Goal: Task Accomplishment & Management: Manage account settings

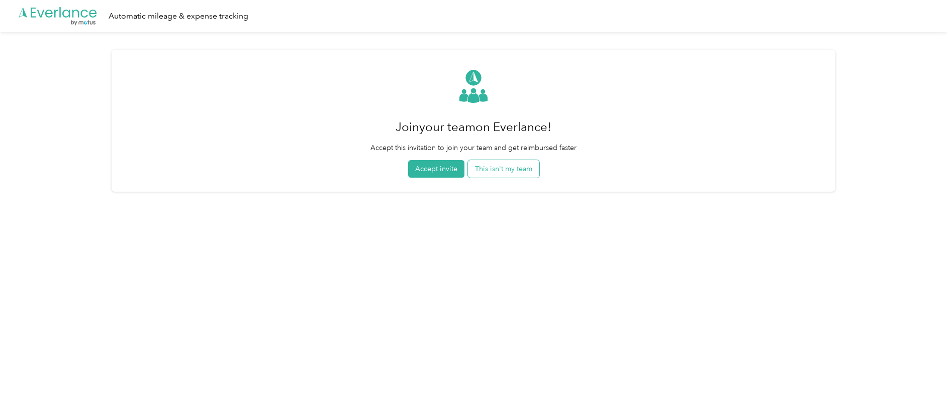
click at [496, 169] on button "This isn't my team" at bounding box center [503, 169] width 71 height 18
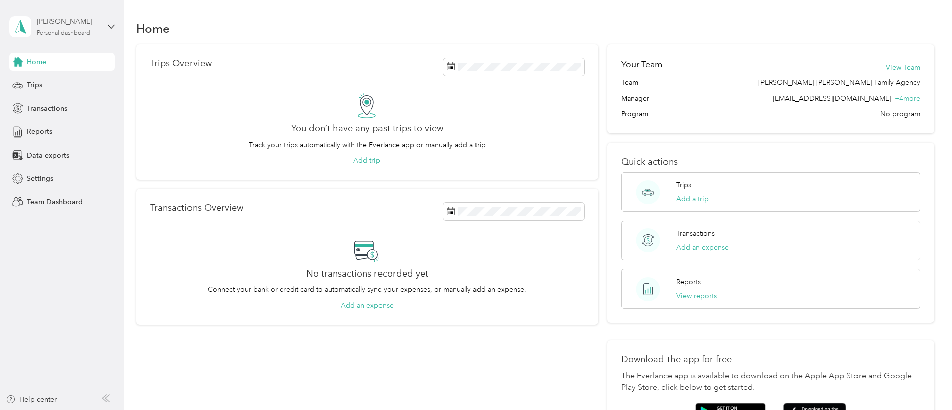
click at [67, 33] on div "Personal dashboard" at bounding box center [64, 33] width 54 height 6
click at [67, 77] on div "Team dashboard" at bounding box center [45, 80] width 54 height 11
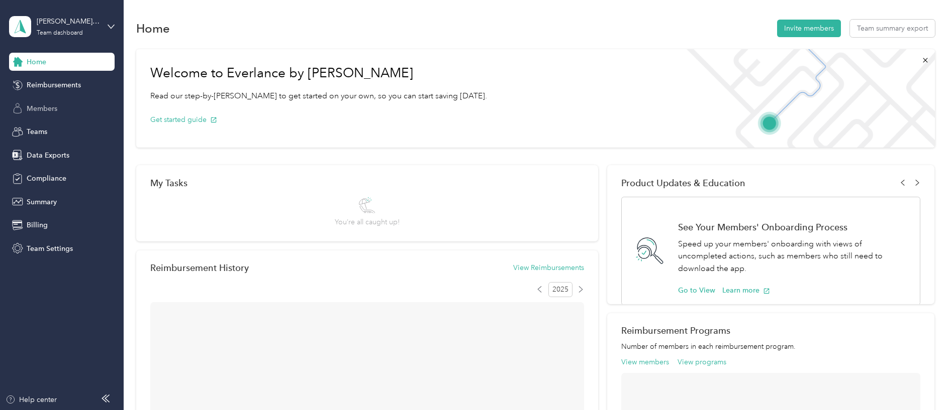
click at [63, 108] on div "Members" at bounding box center [62, 108] width 106 height 18
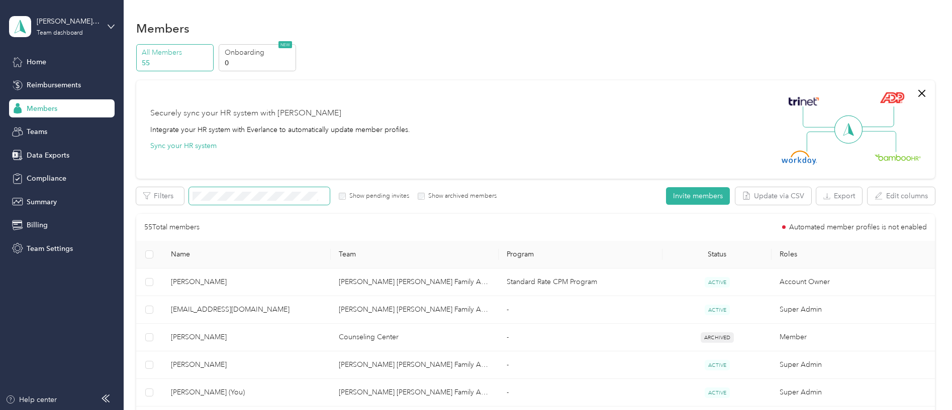
click at [297, 191] on span at bounding box center [259, 196] width 141 height 18
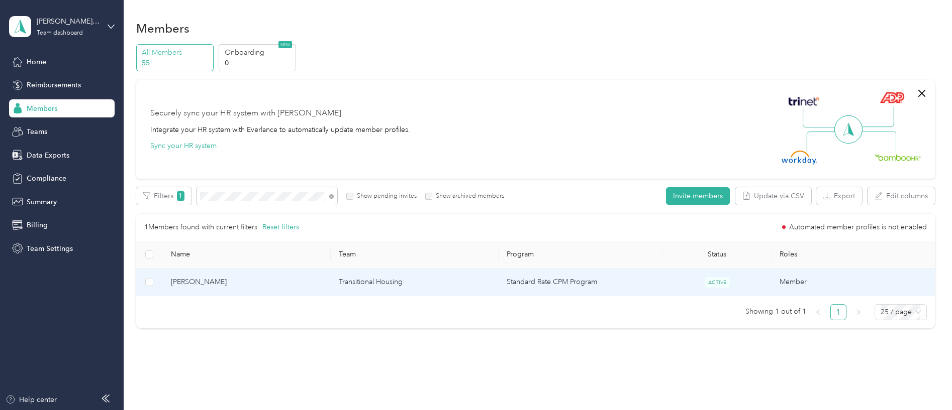
click at [295, 286] on span "[PERSON_NAME]" at bounding box center [247, 282] width 152 height 11
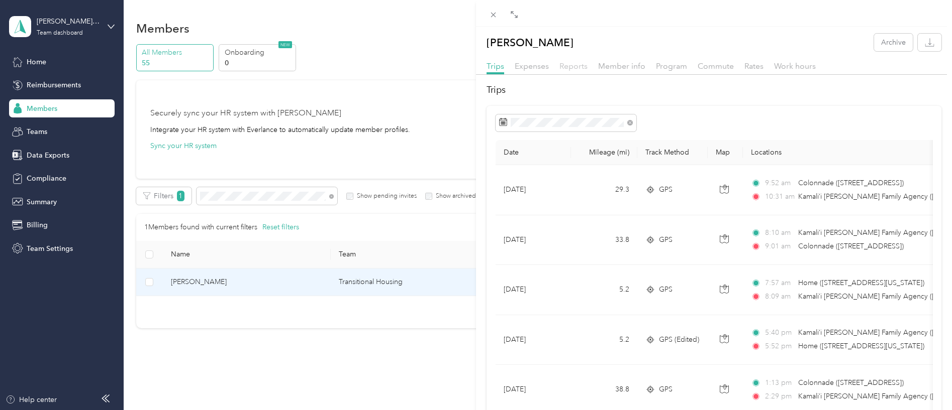
click at [578, 67] on span "Reports" at bounding box center [573, 66] width 28 height 10
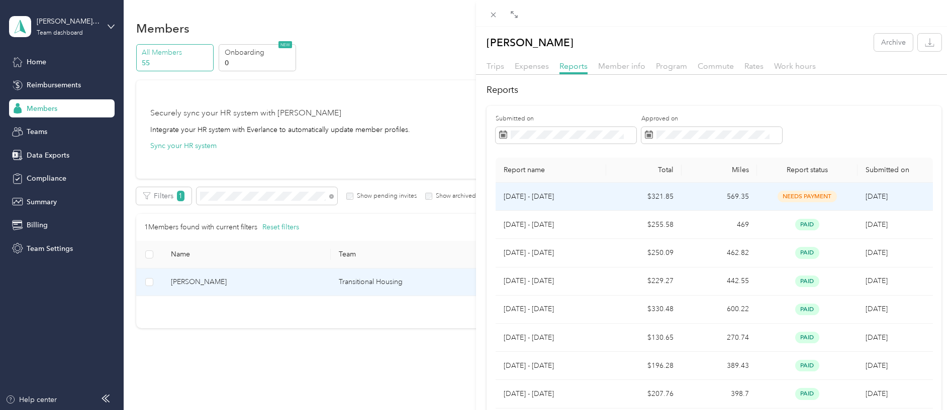
click at [619, 203] on td "$321.85" at bounding box center [643, 197] width 75 height 28
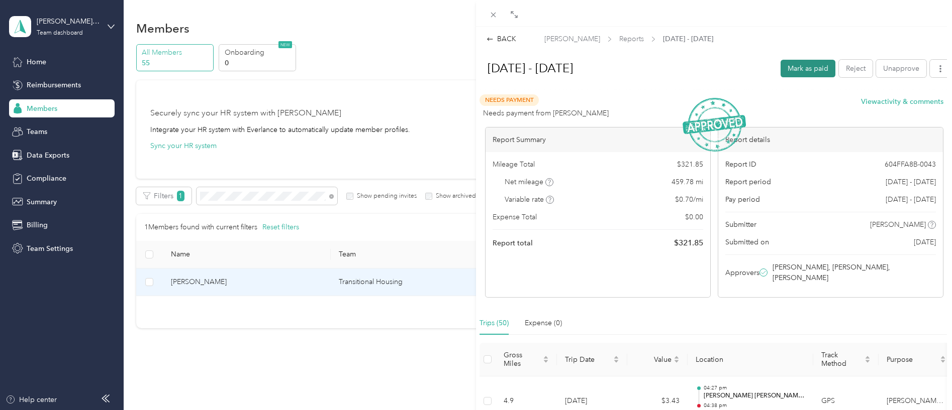
click at [809, 62] on button "Mark as paid" at bounding box center [807, 69] width 55 height 18
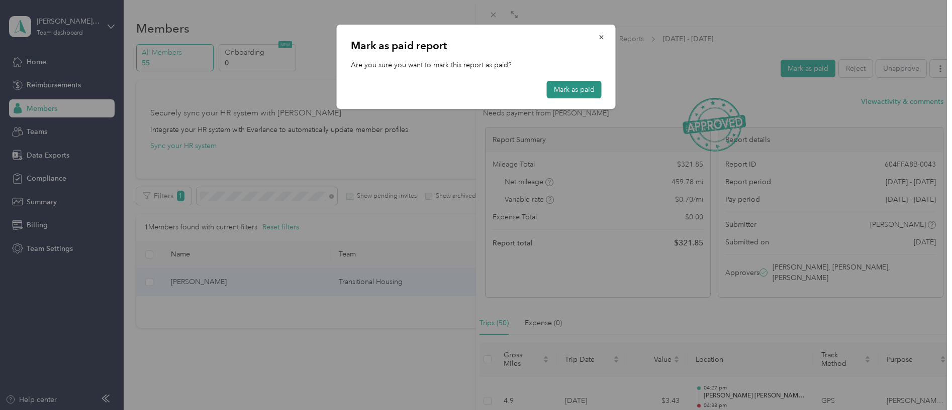
click at [562, 89] on button "Mark as paid" at bounding box center [574, 90] width 55 height 18
